Goal: Task Accomplishment & Management: Manage account settings

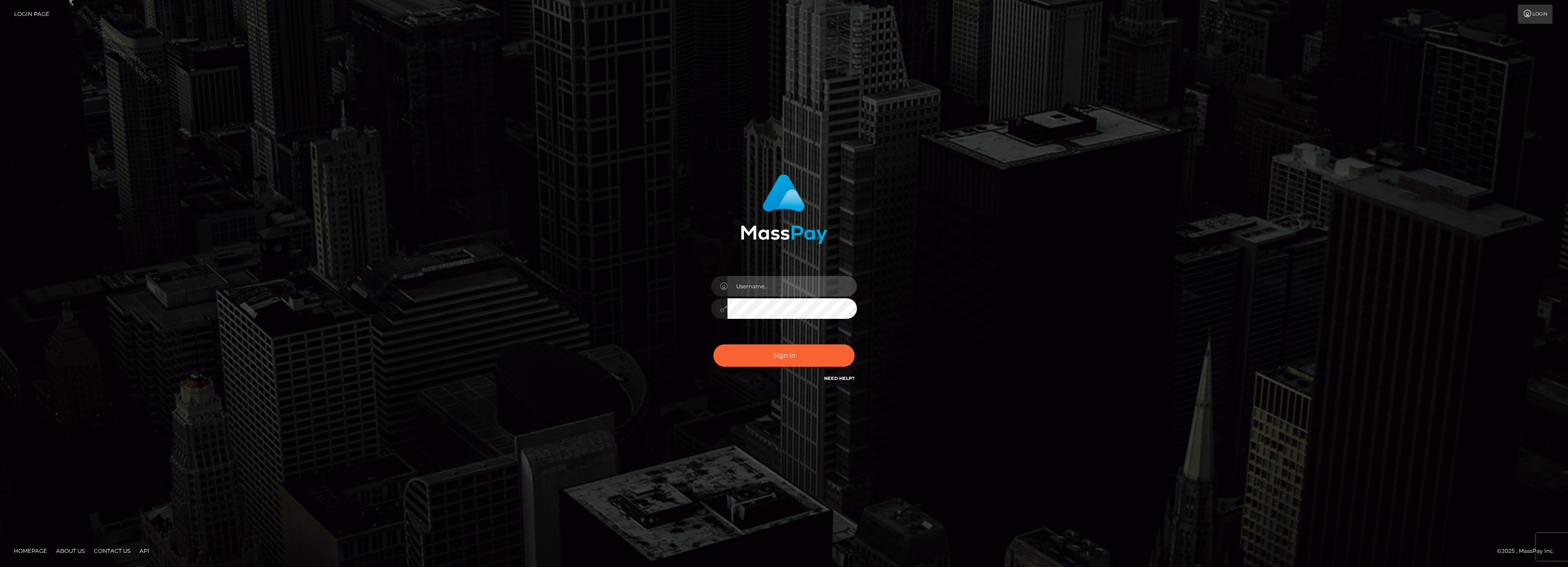
click at [767, 283] on input "text" at bounding box center [792, 286] width 129 height 21
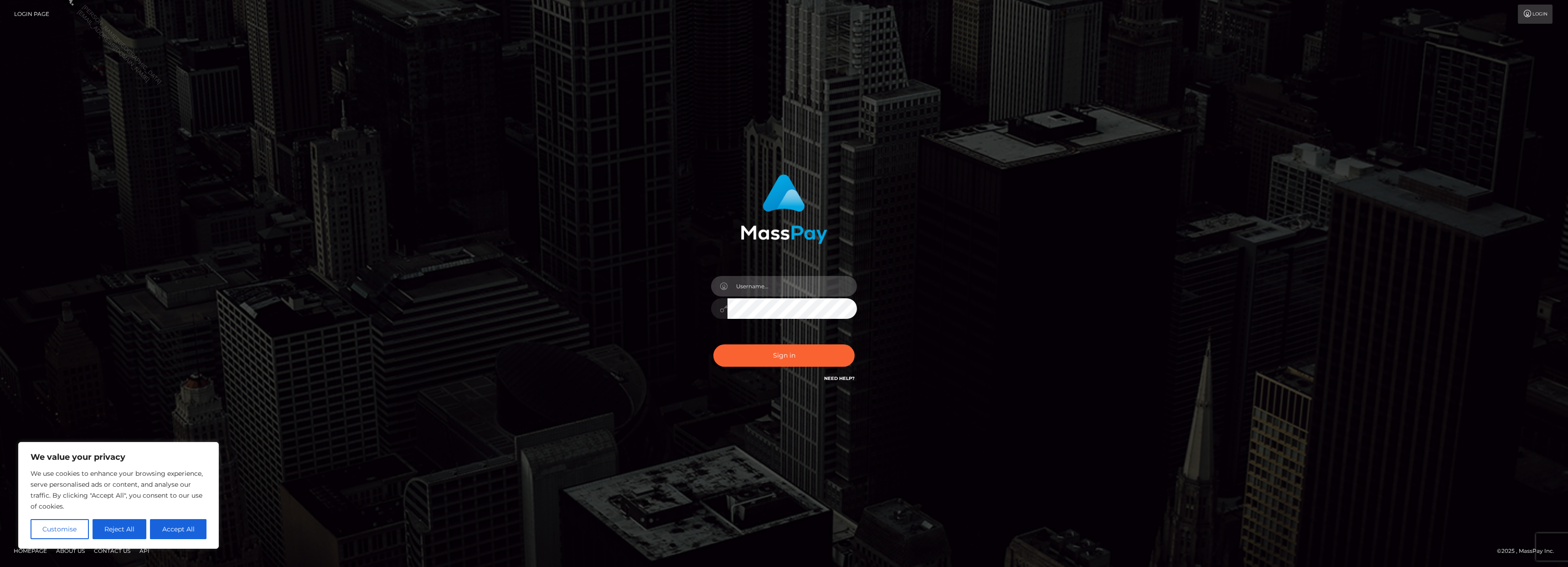
click at [788, 284] on input "text" at bounding box center [792, 286] width 129 height 21
click at [1047, 313] on div "Sign in" at bounding box center [784, 284] width 1568 height 369
click at [848, 379] on link "Need Help?" at bounding box center [839, 378] width 31 height 6
click at [1111, 378] on div "Sign in" at bounding box center [784, 284] width 1568 height 369
click at [1545, 16] on link "Login" at bounding box center [1535, 14] width 35 height 19
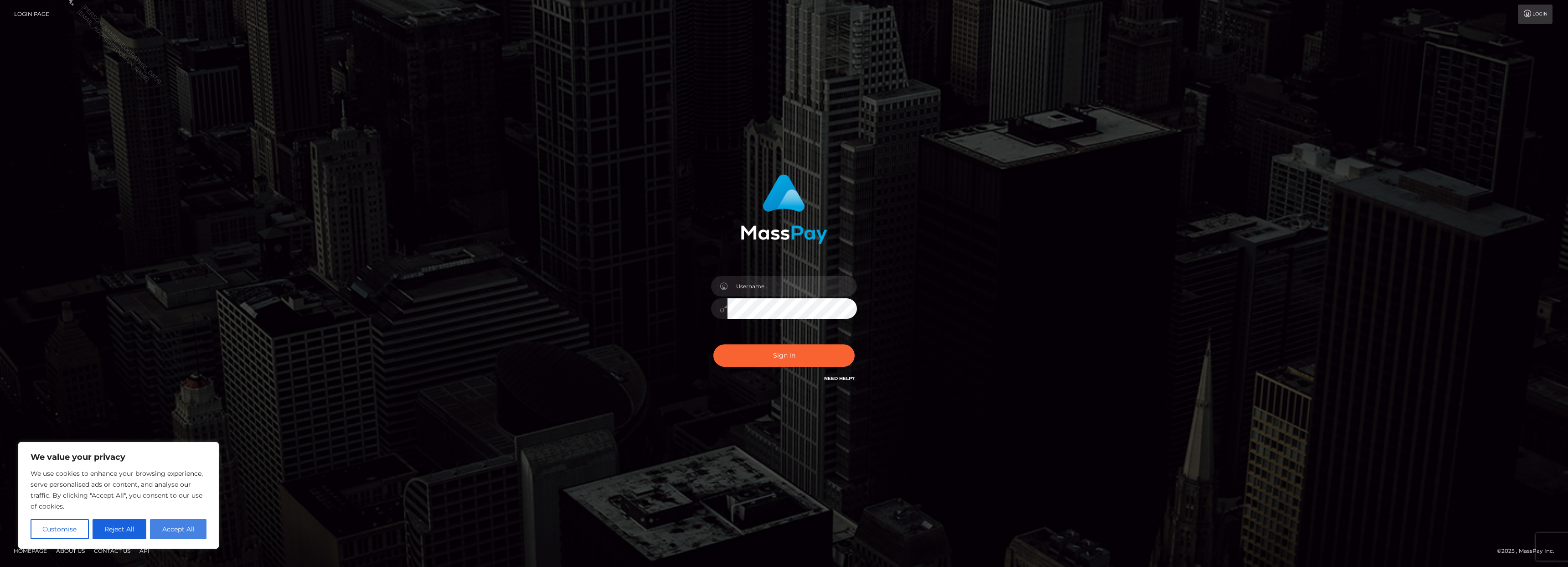
click at [186, 531] on button "Accept All" at bounding box center [178, 529] width 56 height 20
checkbox input "true"
